Goal: Transaction & Acquisition: Purchase product/service

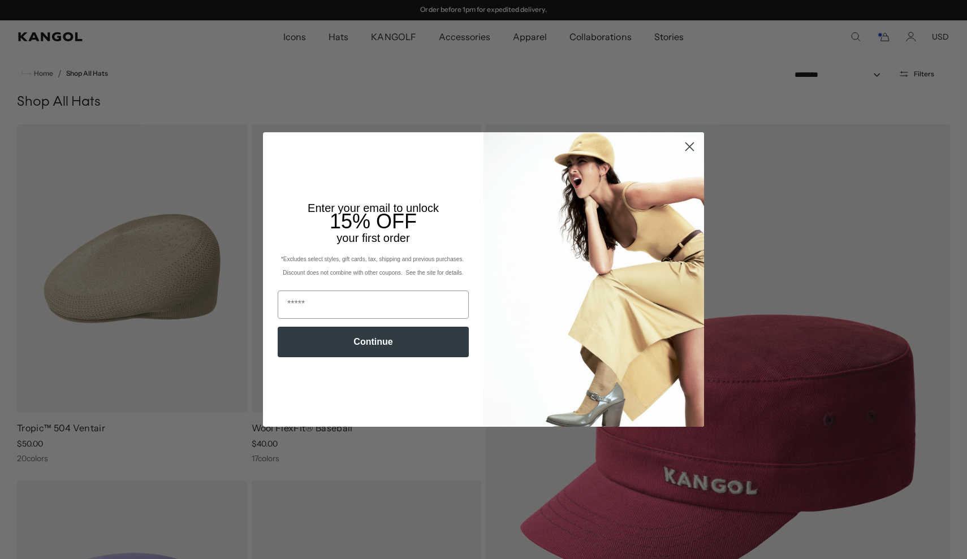
click at [688, 144] on circle "Close dialog" at bounding box center [690, 146] width 19 height 19
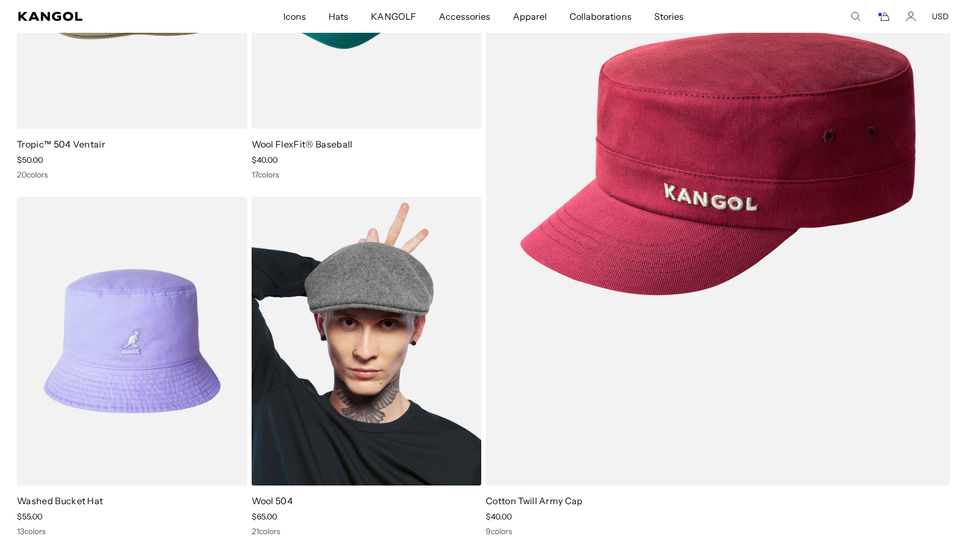
scroll to position [0, 233]
click at [361, 343] on img at bounding box center [367, 341] width 230 height 289
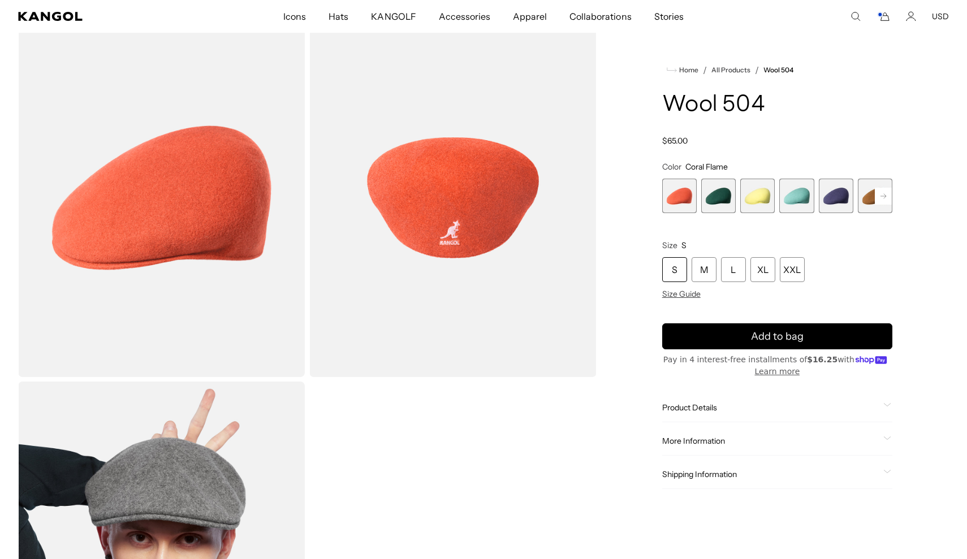
click at [888, 198] on rect at bounding box center [883, 196] width 17 height 17
click at [888, 199] on rect at bounding box center [883, 196] width 17 height 17
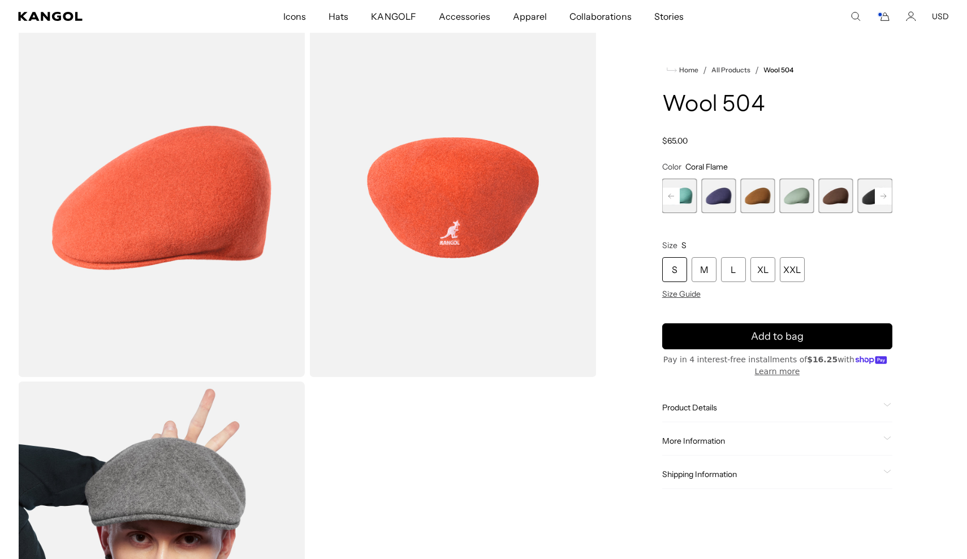
click at [888, 199] on rect at bounding box center [883, 196] width 17 height 17
click at [830, 198] on span "10 of 21" at bounding box center [836, 196] width 35 height 35
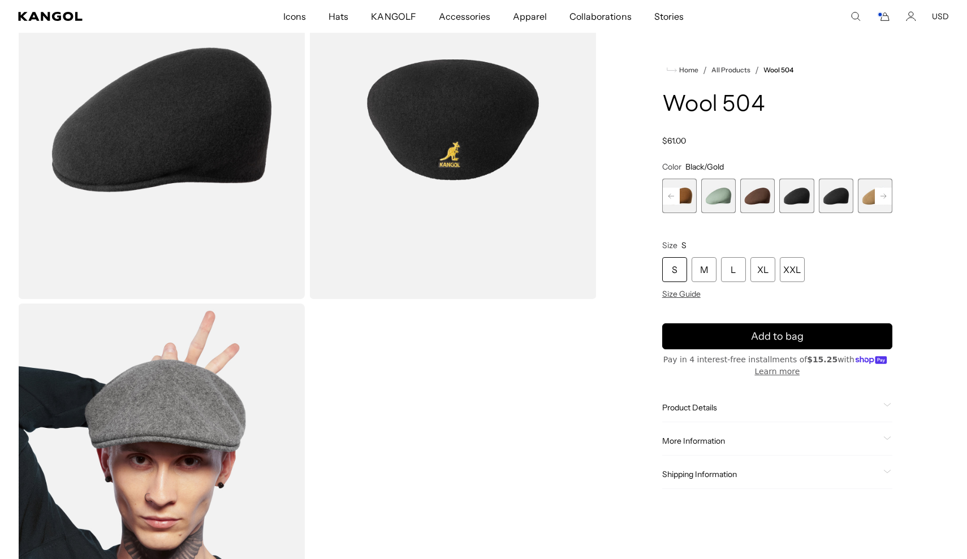
scroll to position [128, 0]
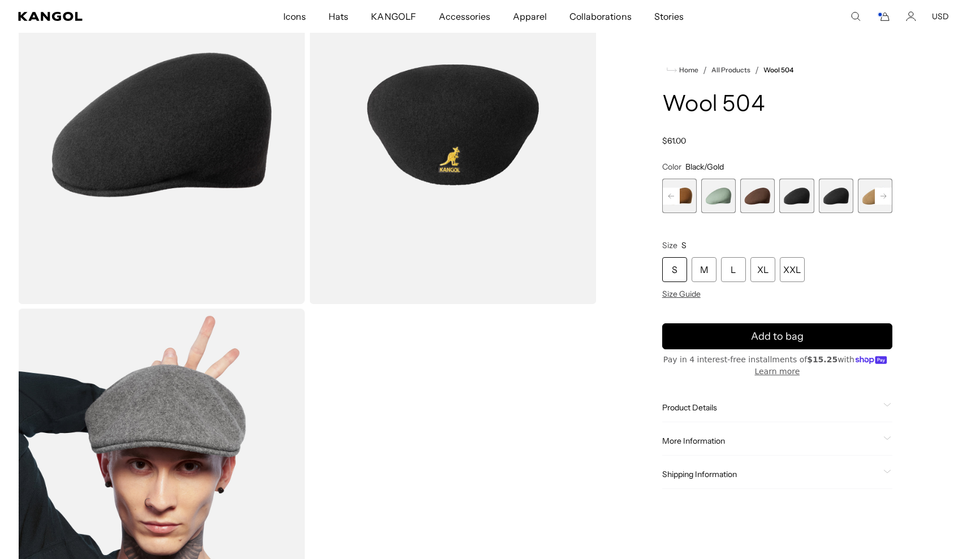
click at [793, 192] on span "9 of 21" at bounding box center [797, 196] width 35 height 35
